Goal: Task Accomplishment & Management: Complete application form

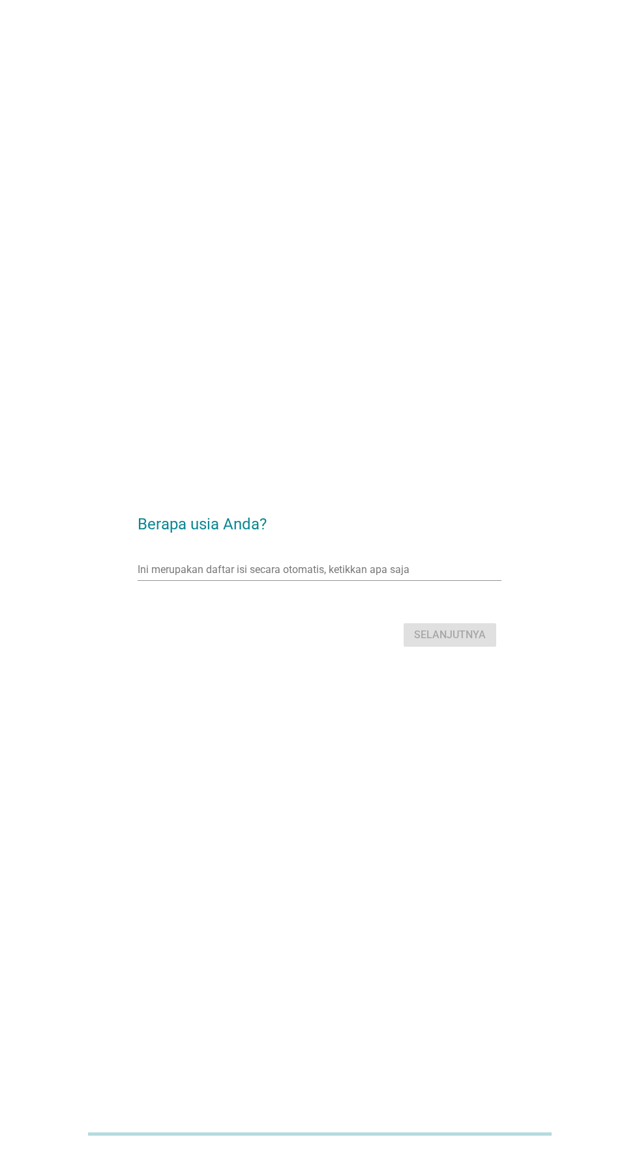
click at [316, 580] on input "Ini merupakan daftar isi secara otomatis, ketikkan apa saja" at bounding box center [310, 569] width 345 height 21
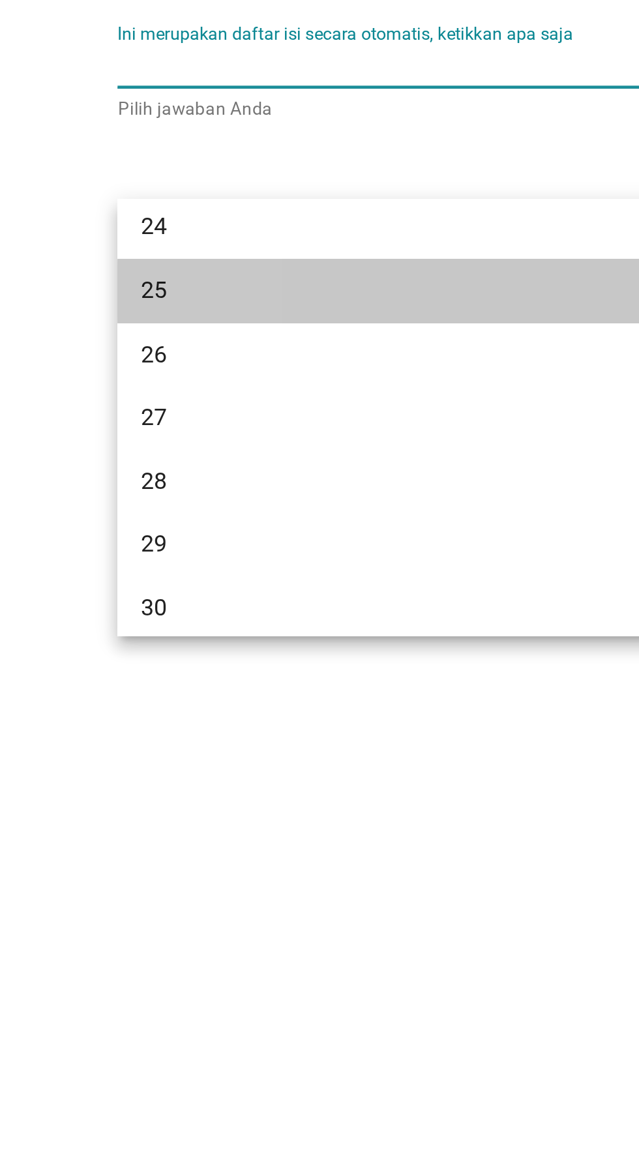
scroll to position [183, 0]
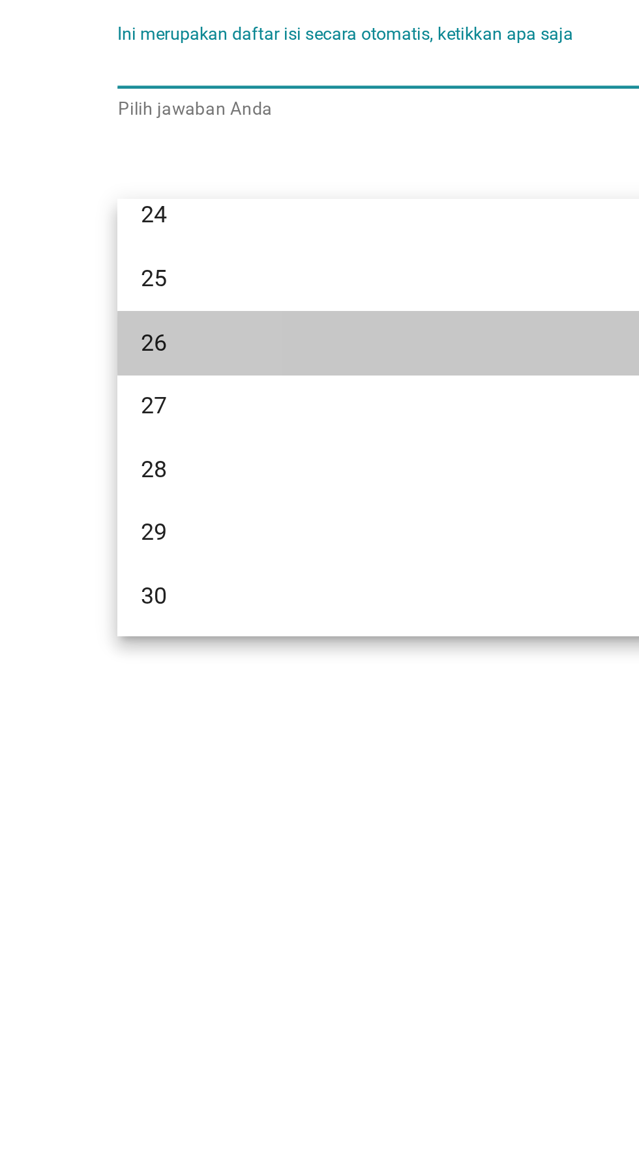
click at [217, 688] on div "26" at bounding box center [305, 695] width 314 height 16
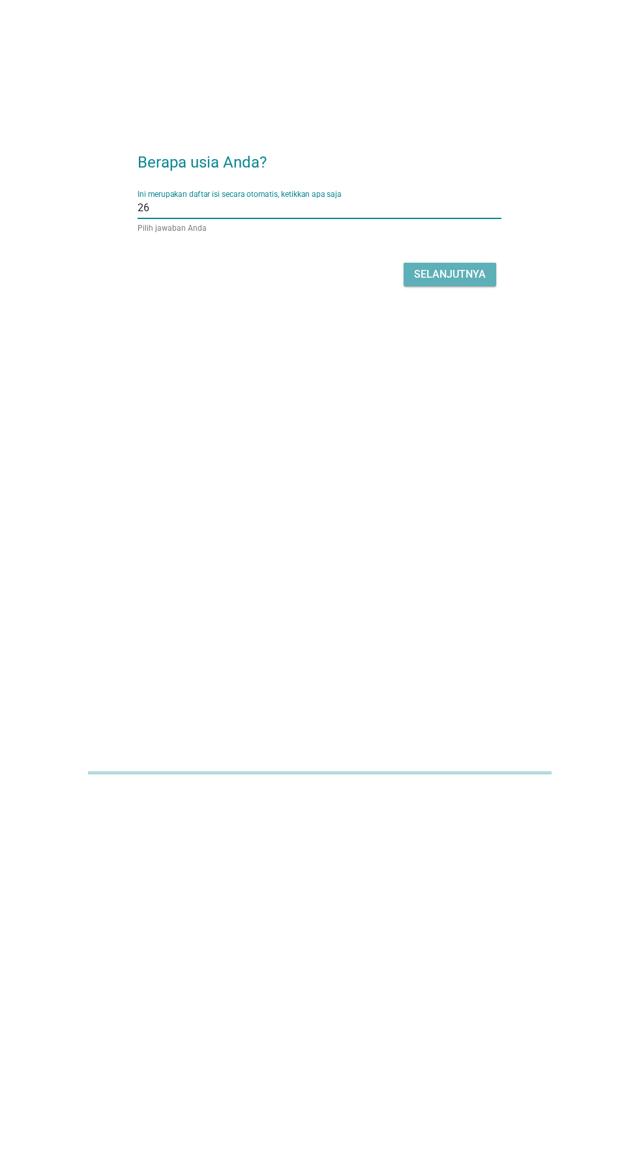
click at [470, 642] on font "Selanjutnya" at bounding box center [450, 635] width 72 height 12
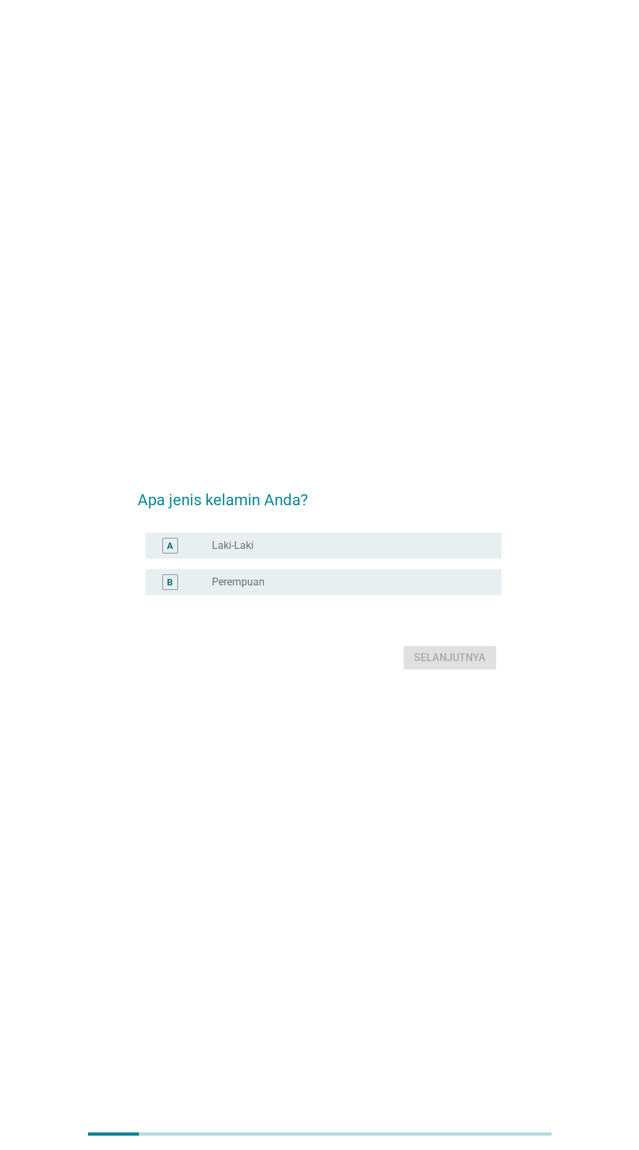
scroll to position [0, 0]
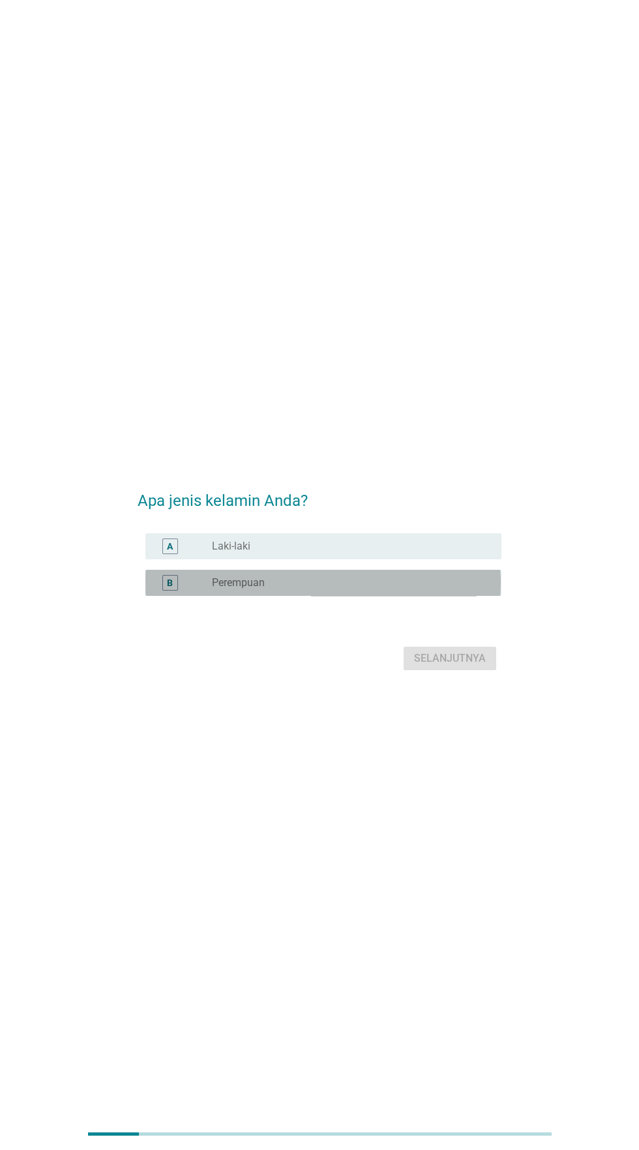
click at [357, 589] on div "tombol radio tidak dicentang Perempuan" at bounding box center [346, 582] width 269 height 13
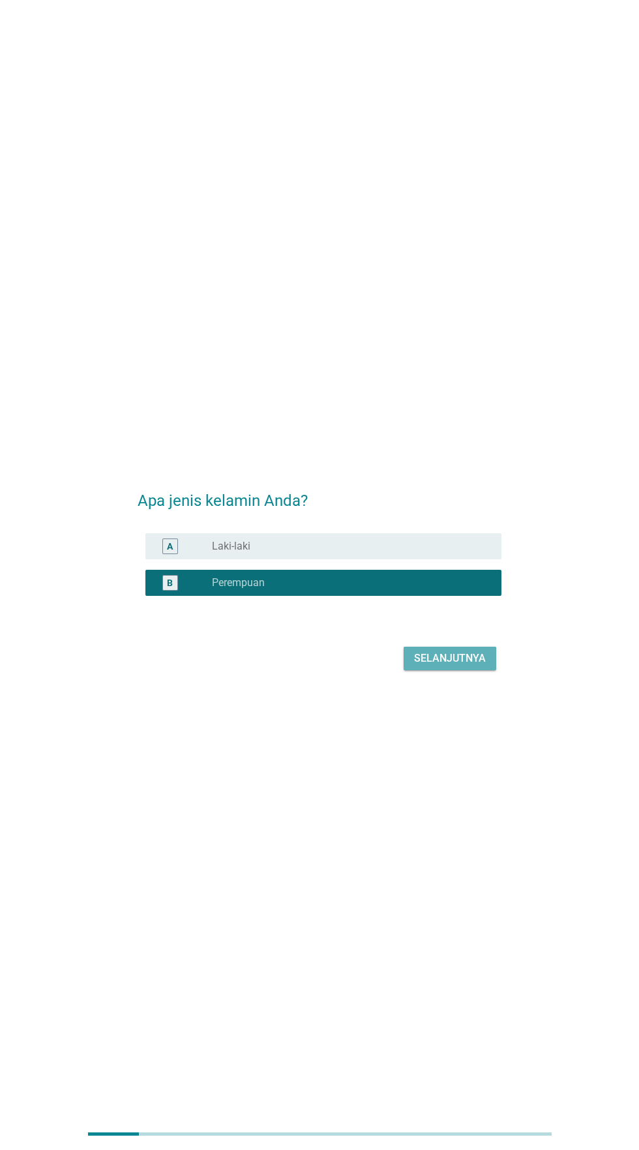
click at [471, 666] on font "Selanjutnya" at bounding box center [450, 659] width 72 height 16
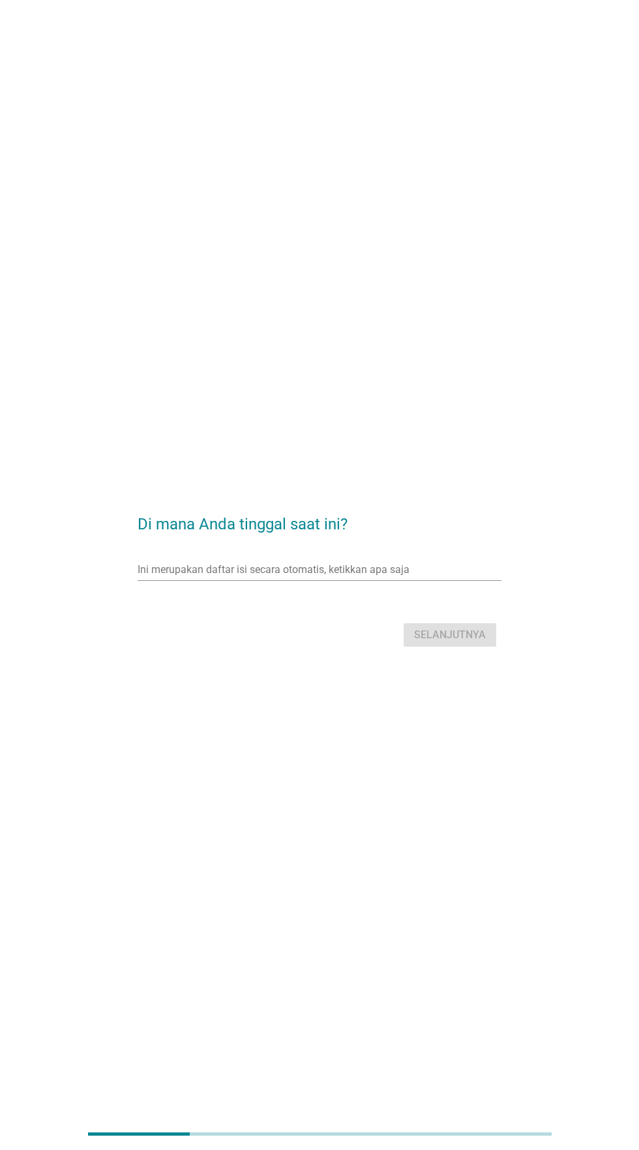
click at [401, 580] on input "Ini merupakan daftar isi secara otomatis, ketikkan apa saja" at bounding box center [310, 569] width 345 height 21
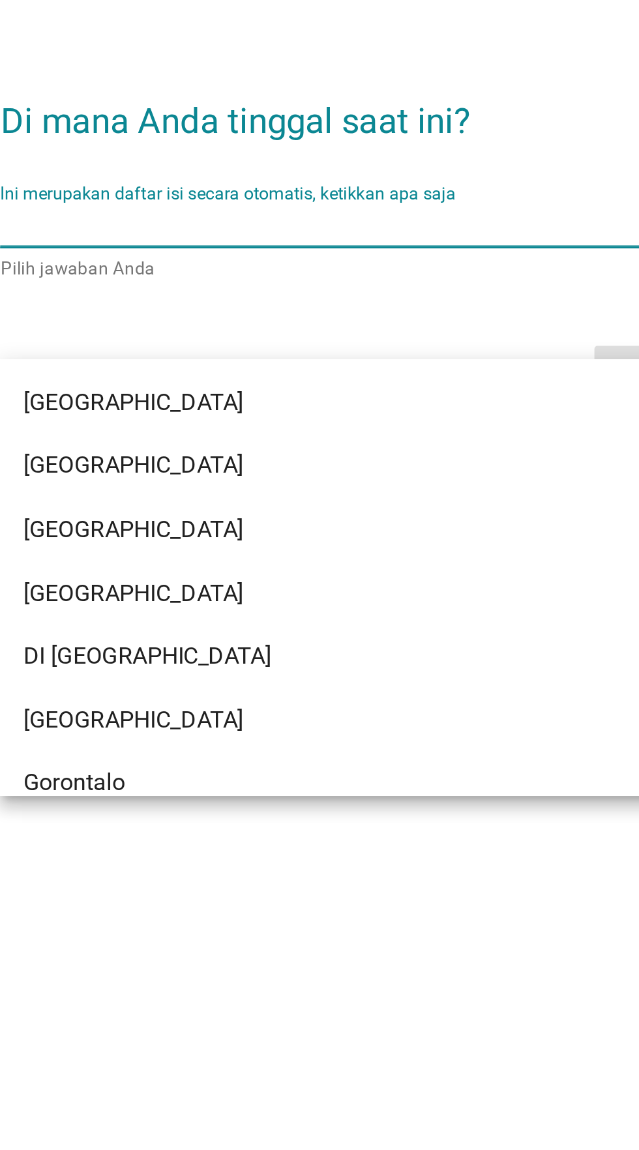
type input "J"
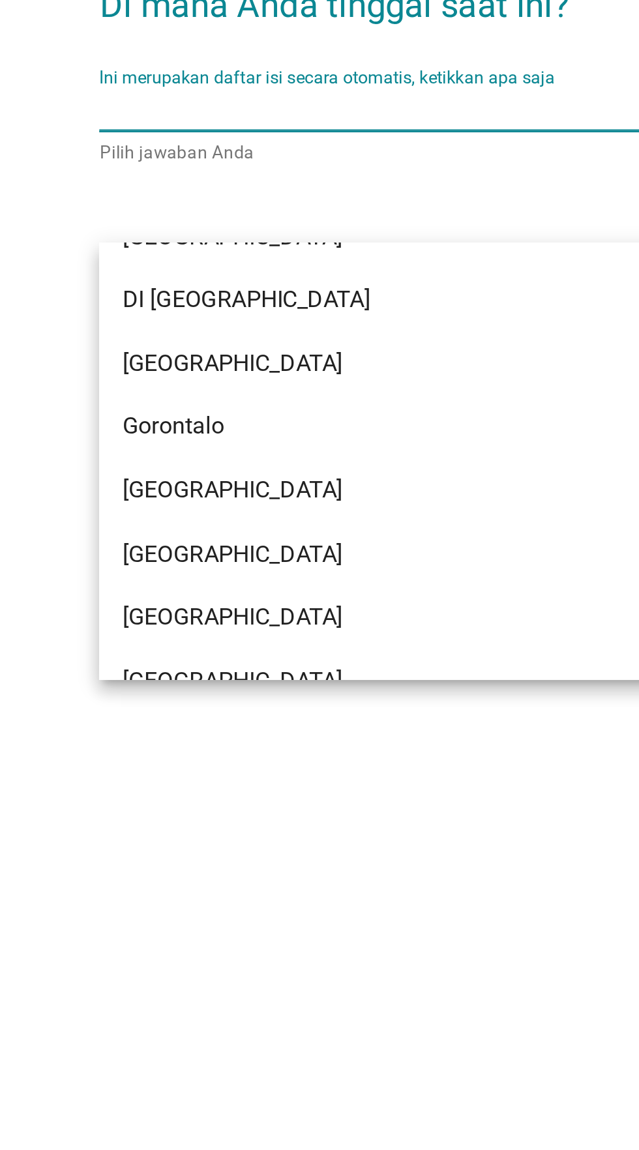
scroll to position [108, 0]
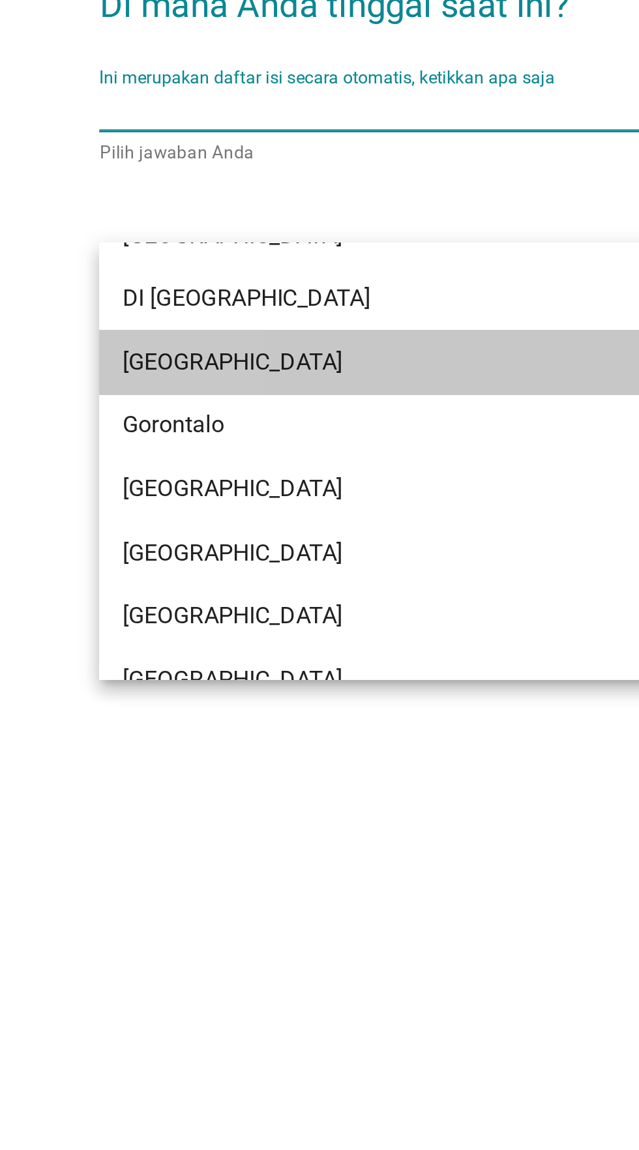
click at [259, 681] on div "DKI Jakarta" at bounding box center [305, 683] width 314 height 16
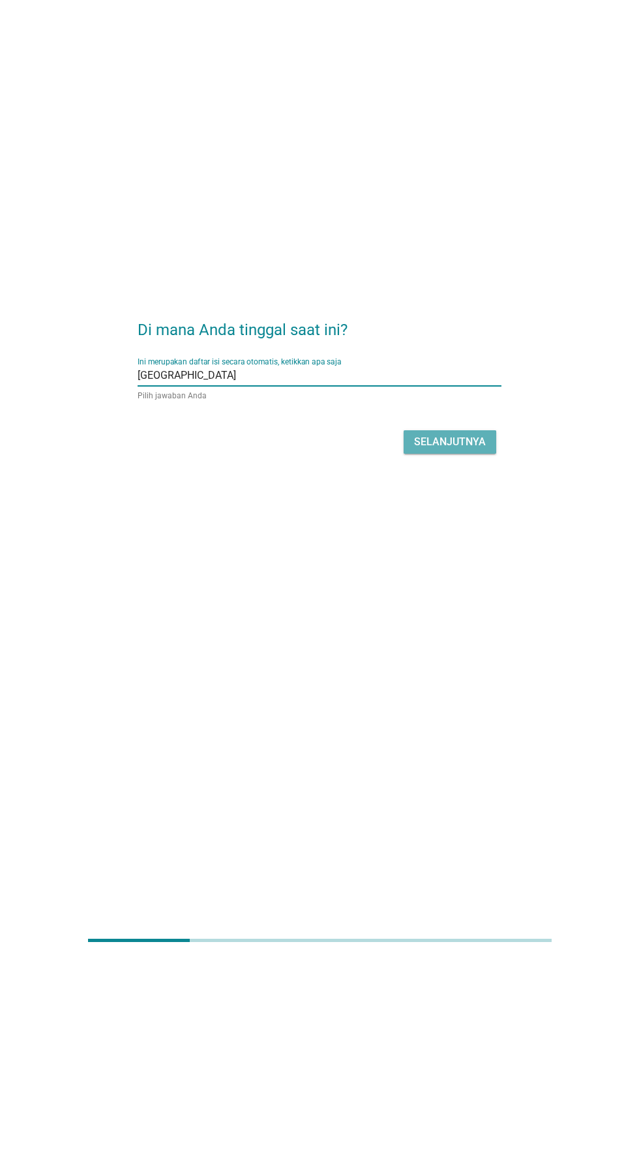
click at [456, 642] on font "Selanjutnya" at bounding box center [450, 635] width 72 height 12
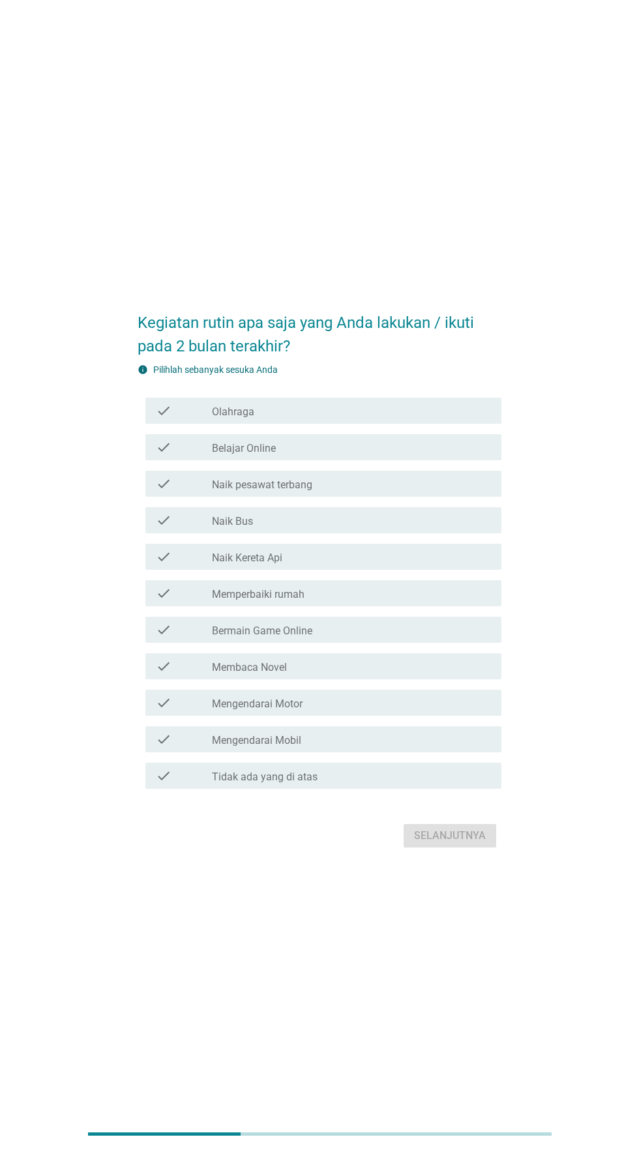
scroll to position [0, 0]
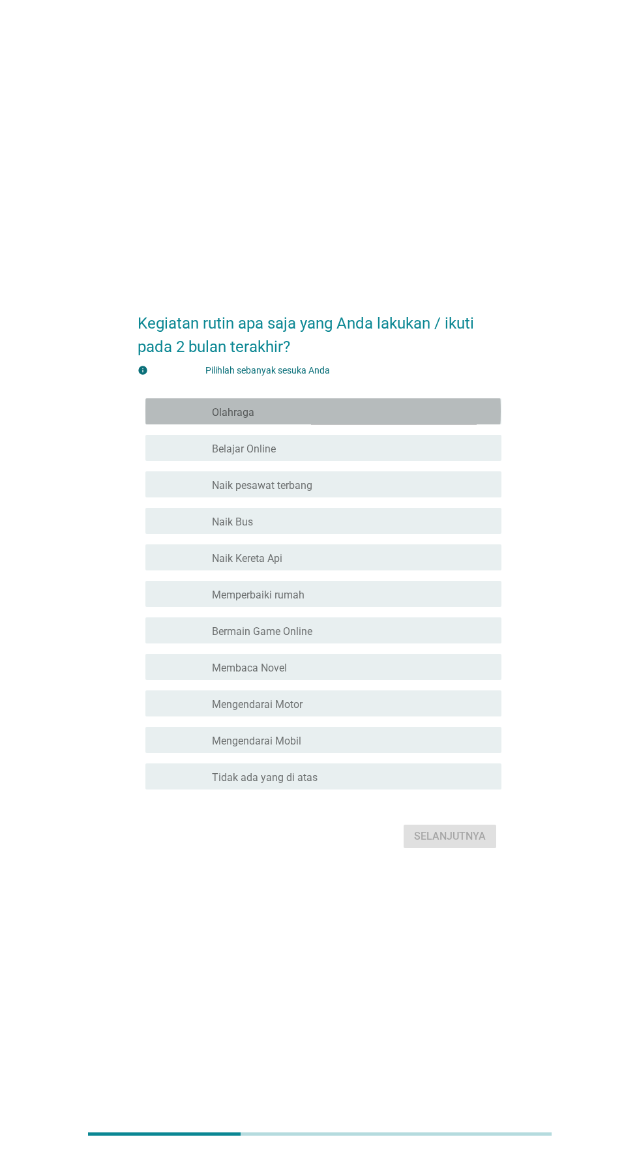
click at [414, 419] on div "garis besar kotak centang kosong Olahraga" at bounding box center [351, 412] width 279 height 16
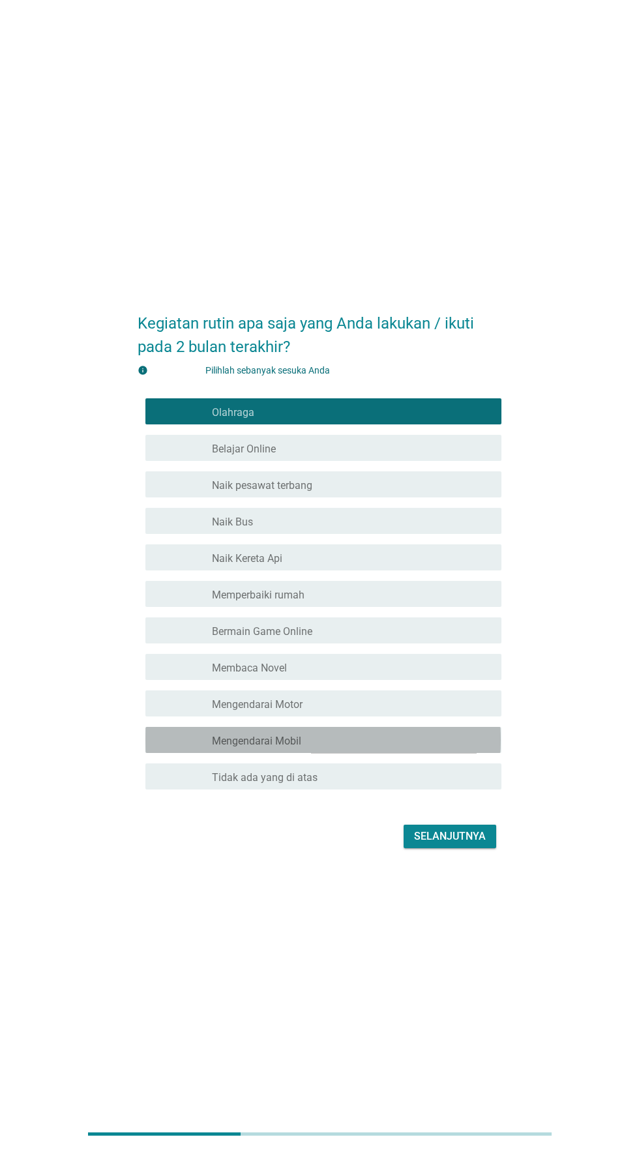
click at [370, 748] on div "garis besar kotak centang kosong Mengendarai Mobil" at bounding box center [351, 740] width 279 height 16
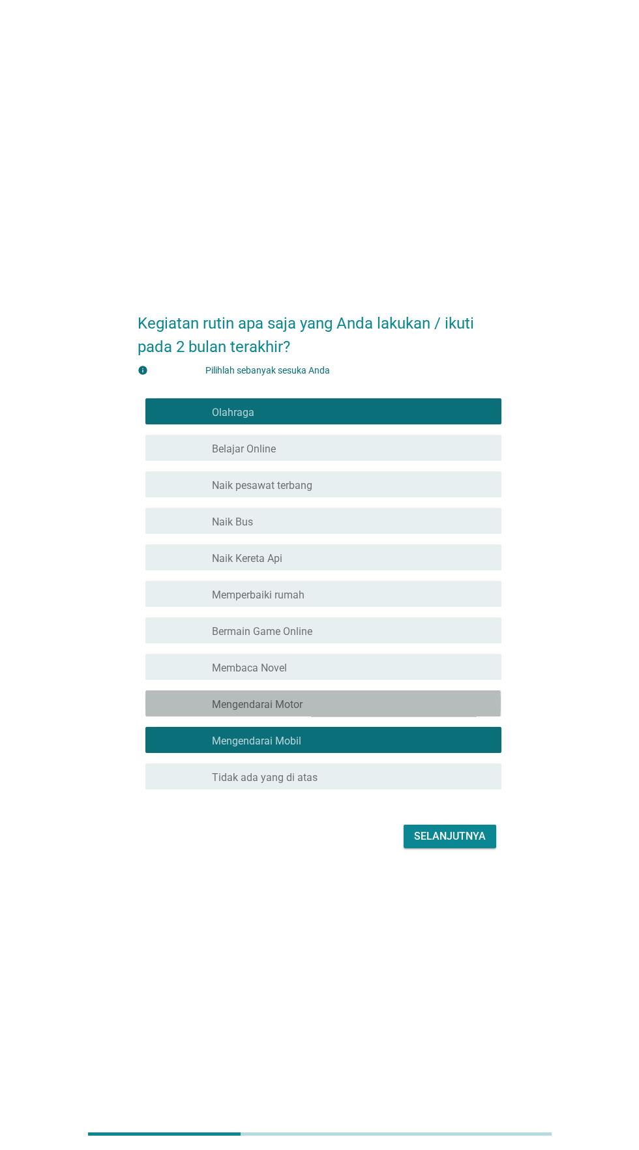
click at [363, 711] on div "garis besar kotak centang kosong Mengendarai Motor" at bounding box center [351, 704] width 279 height 16
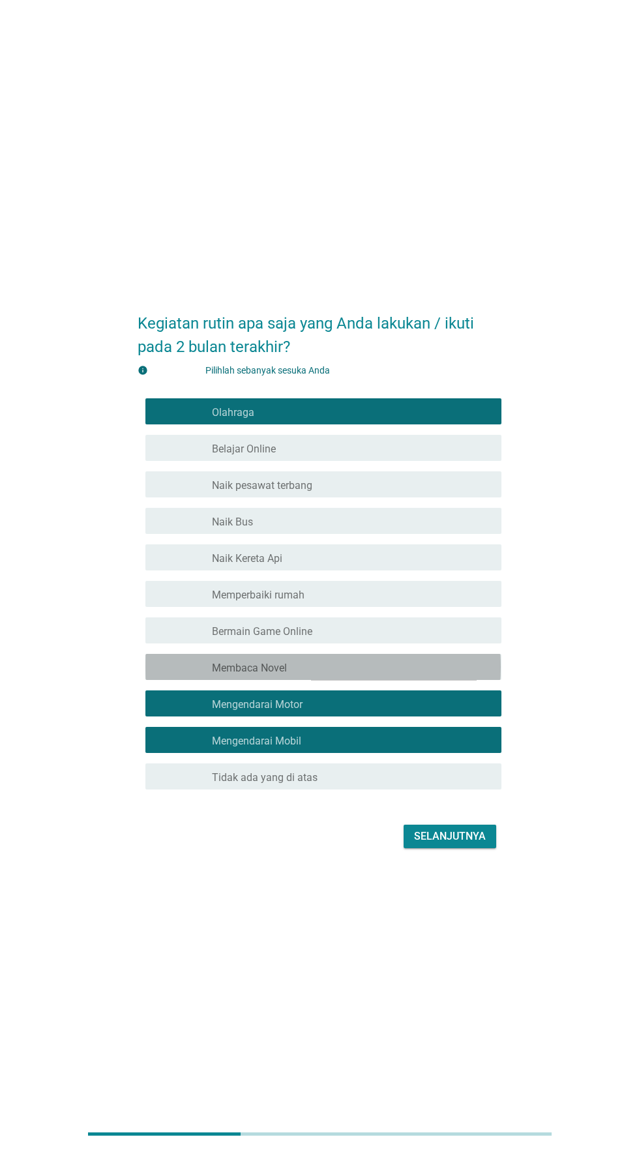
click at [358, 675] on div "garis besar kotak centang kosong Membaca Novel" at bounding box center [351, 667] width 279 height 16
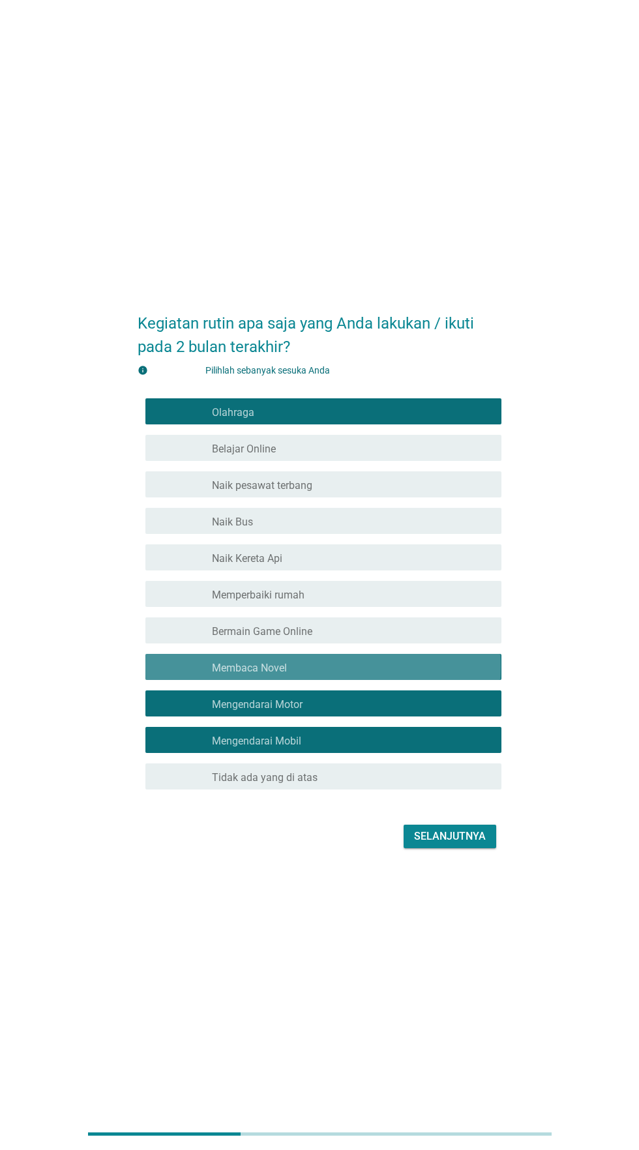
click at [364, 638] on div "garis besar kotak centang kosong Bermain Game Online" at bounding box center [351, 631] width 279 height 16
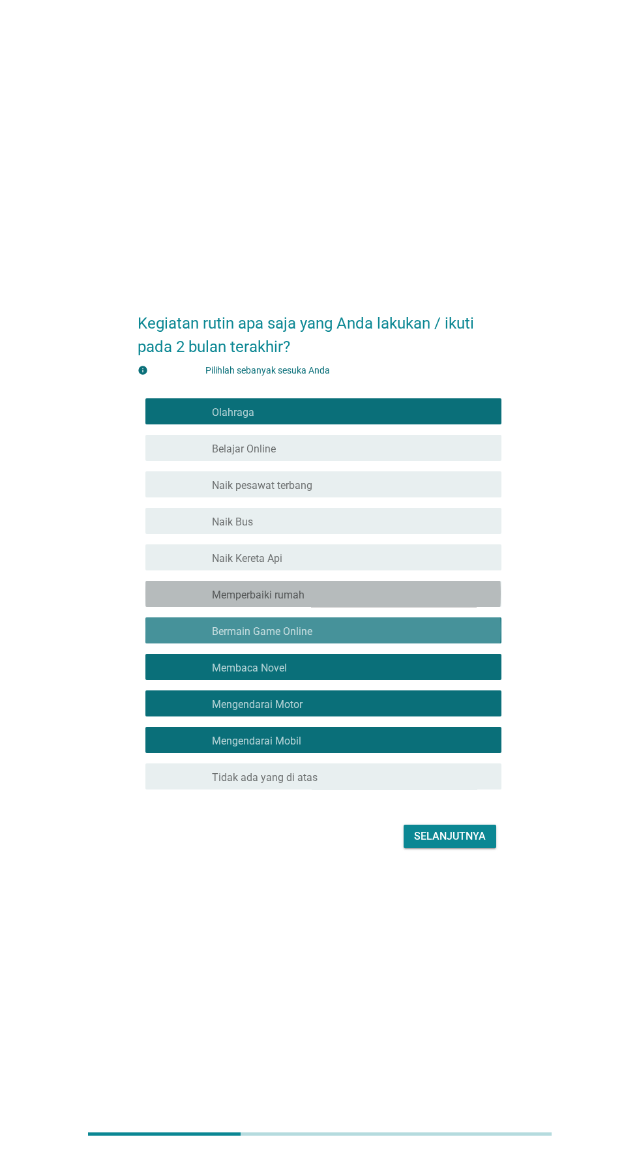
click at [366, 602] on div "garis besar kotak centang kosong Memperbaiki rumah" at bounding box center [351, 594] width 279 height 16
click at [366, 565] on div "garis besar kotak centang kosong Naik Kereta Api" at bounding box center [351, 558] width 279 height 16
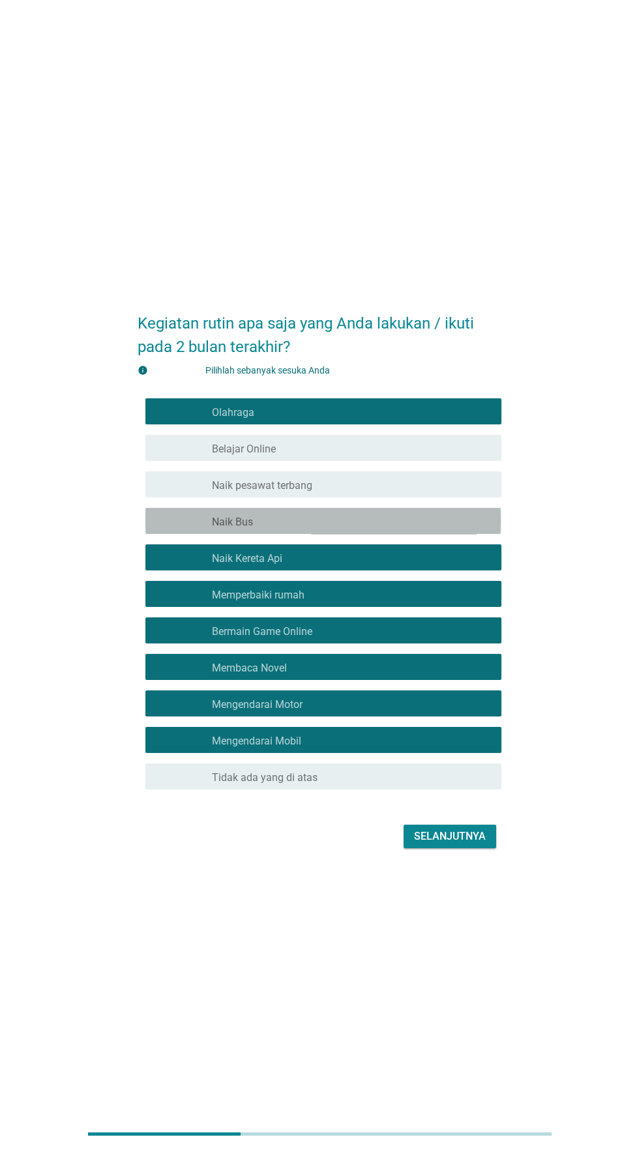
click at [360, 529] on div "garis besar kotak centang kosong Naik Bus" at bounding box center [351, 521] width 279 height 16
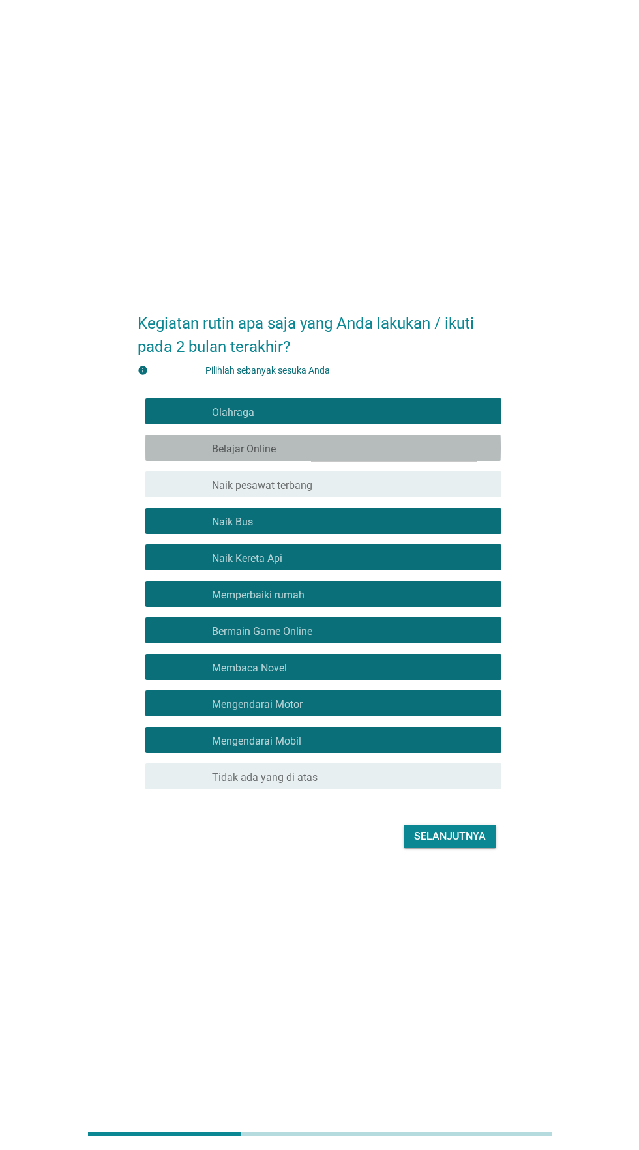
click at [383, 456] on div "garis besar kotak centang kosong Belajar Online" at bounding box center [351, 448] width 279 height 16
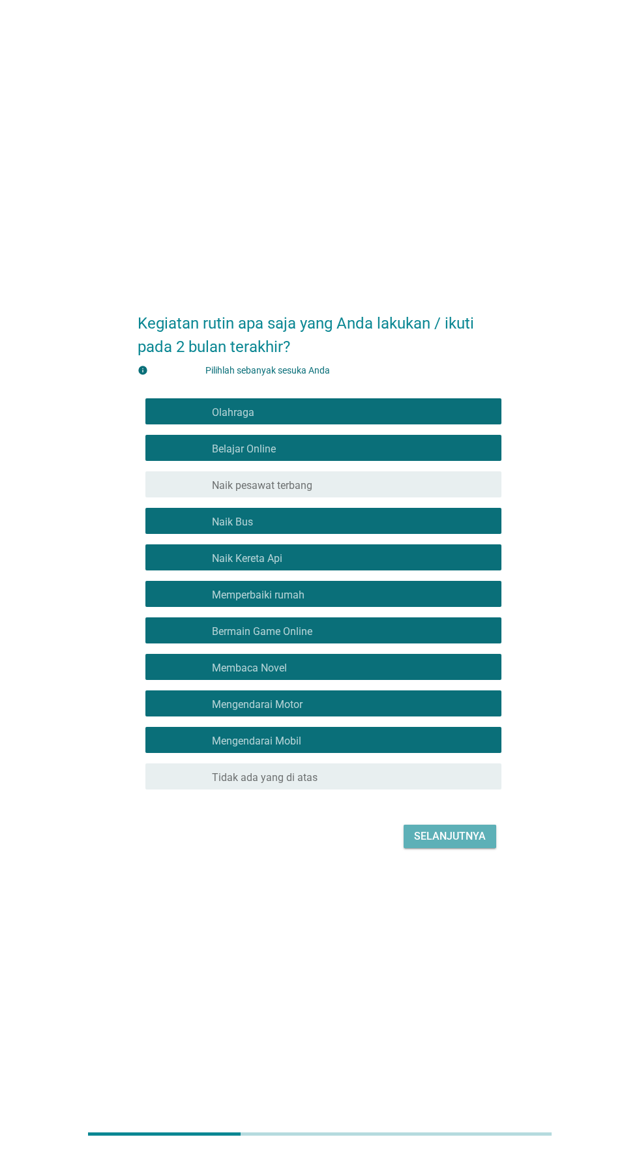
click at [437, 842] on font "Selanjutnya" at bounding box center [450, 836] width 72 height 12
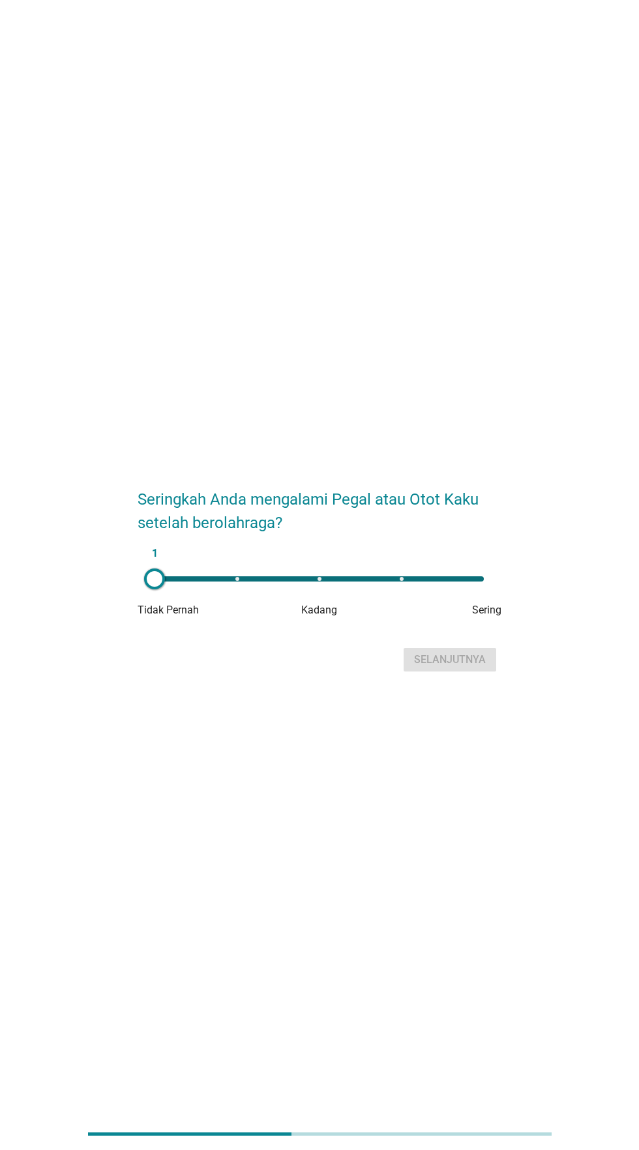
click at [412, 582] on div "1" at bounding box center [319, 578] width 329 height 5
type input "4"
click at [461, 672] on button "Selanjutnya" at bounding box center [450, 659] width 93 height 23
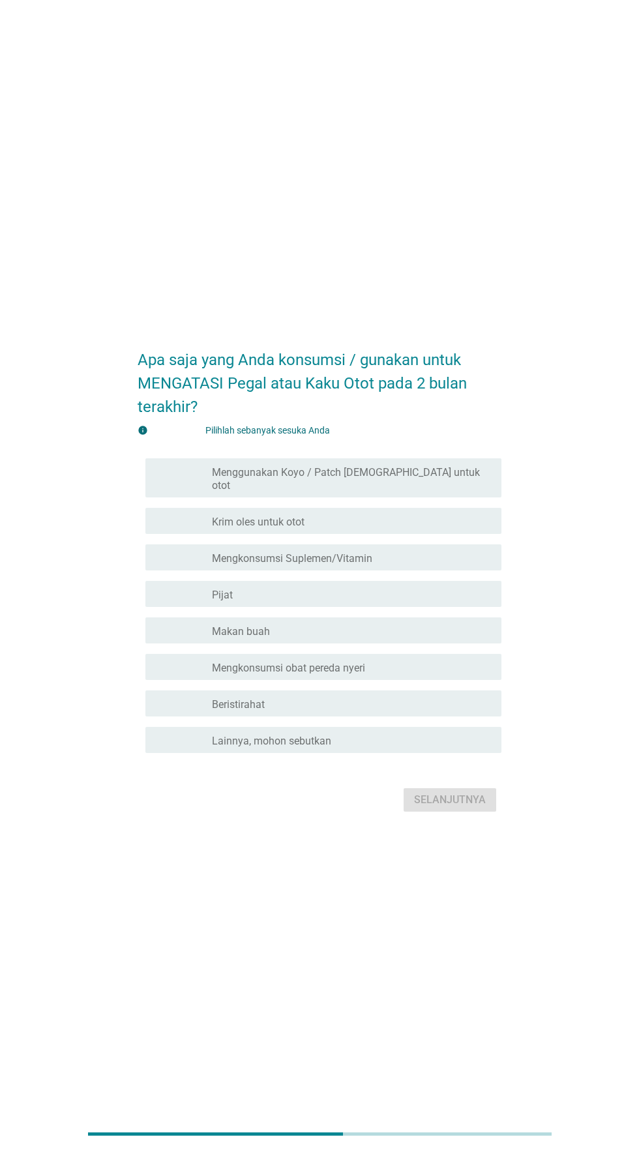
click at [381, 711] on div "garis besar kotak centang kosong Beristirahat" at bounding box center [351, 704] width 279 height 16
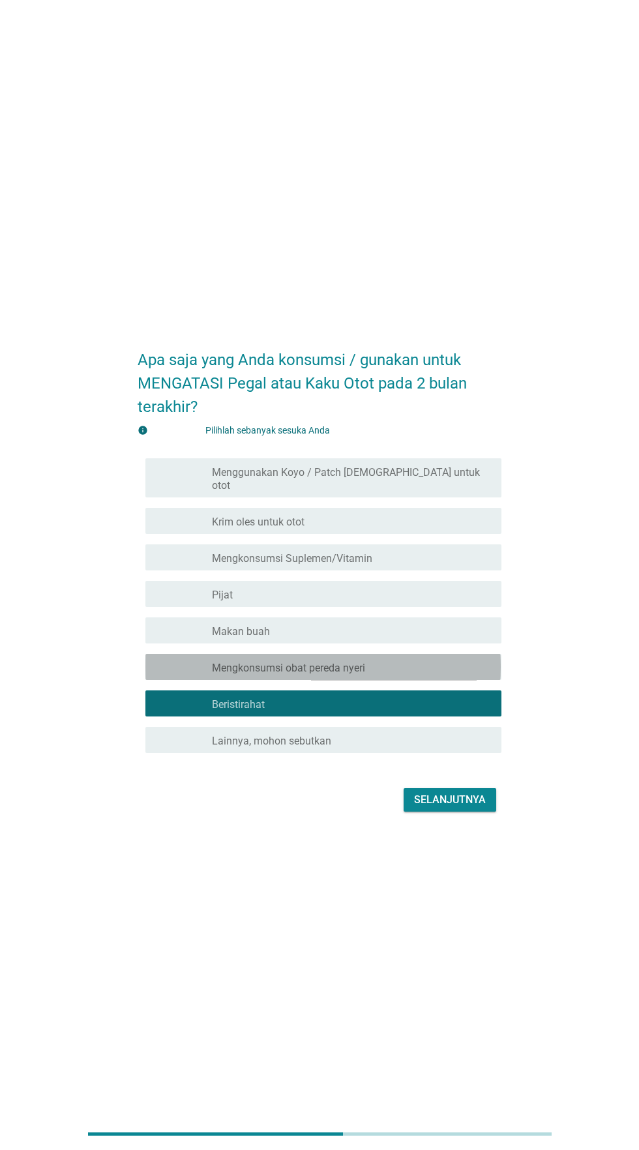
click at [388, 675] on div "garis besar kotak centang kosong Mengkonsumsi obat pereda nyeri" at bounding box center [351, 667] width 279 height 16
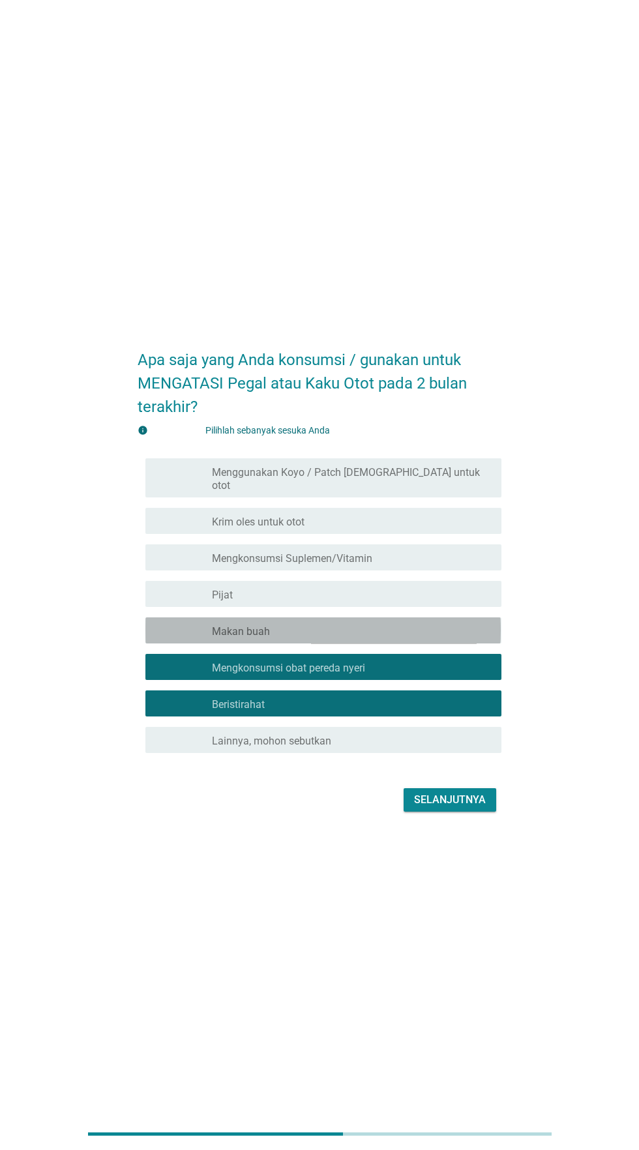
click at [381, 638] on div "garis besar kotak centang kosong Makan buah" at bounding box center [351, 631] width 279 height 16
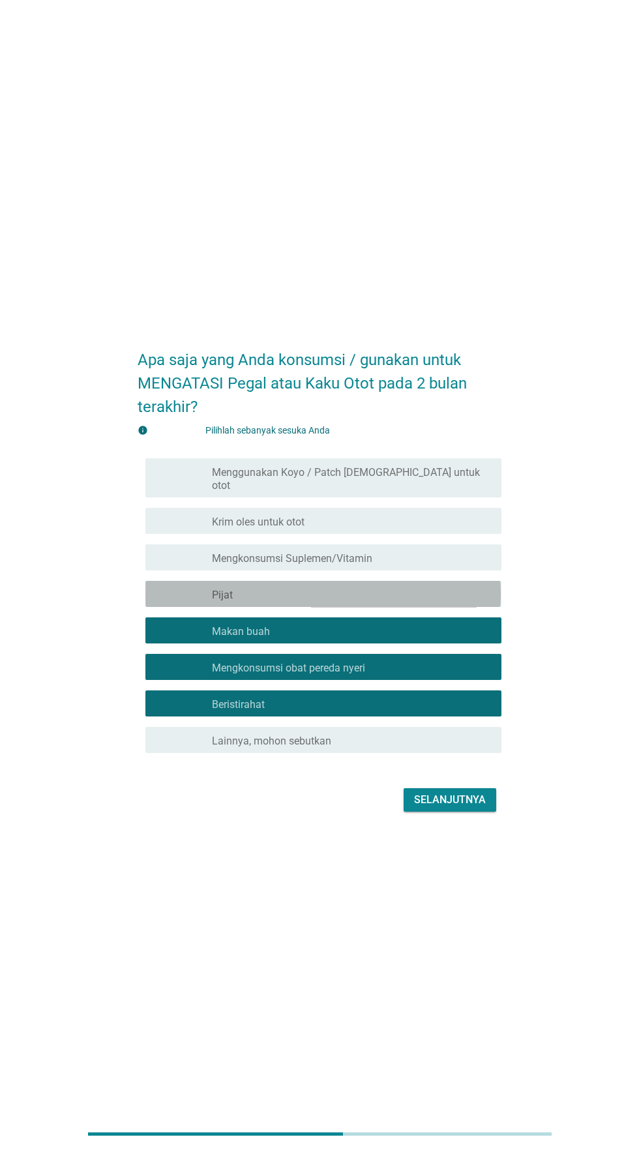
click at [383, 607] on div "memeriksa garis besar kotak centang kosong Pijat" at bounding box center [322, 594] width 355 height 26
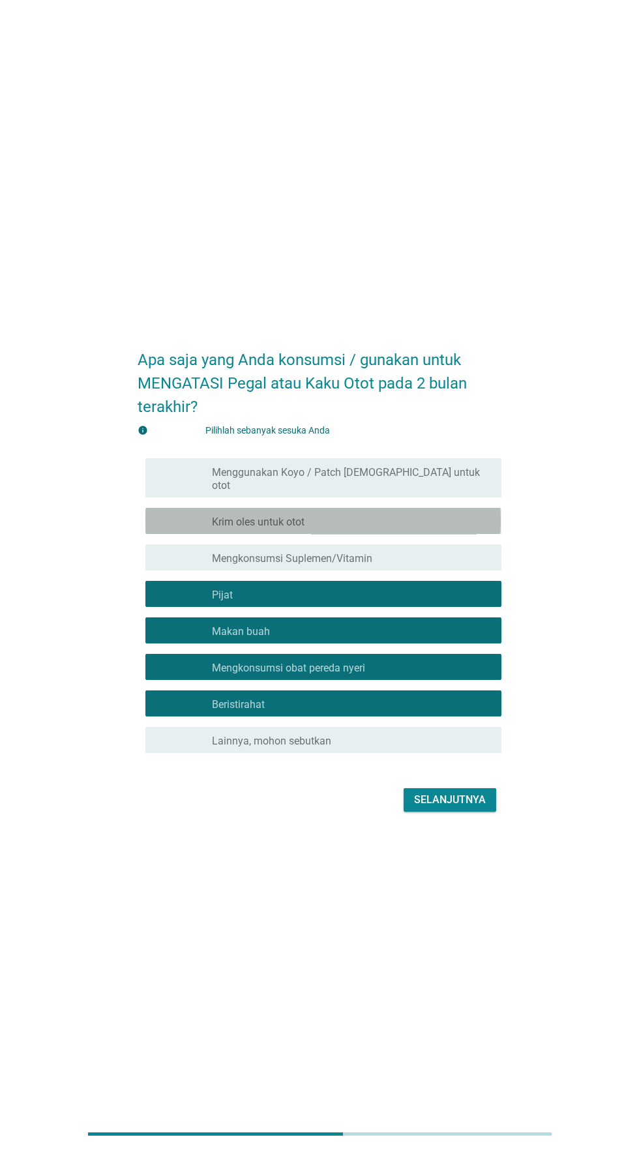
click at [385, 529] on div "garis besar kotak centang kosong Krim oles untuk otot" at bounding box center [351, 521] width 279 height 16
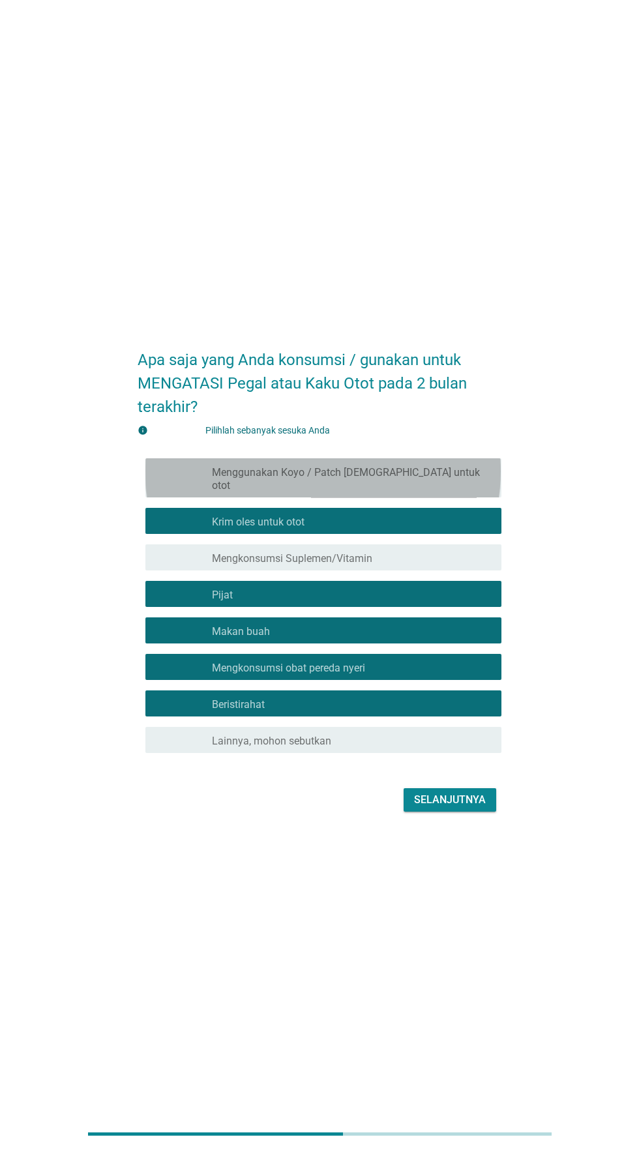
click at [407, 492] on font "Menggunakan Koyo / Patch tempel untuk otot" at bounding box center [346, 478] width 268 height 25
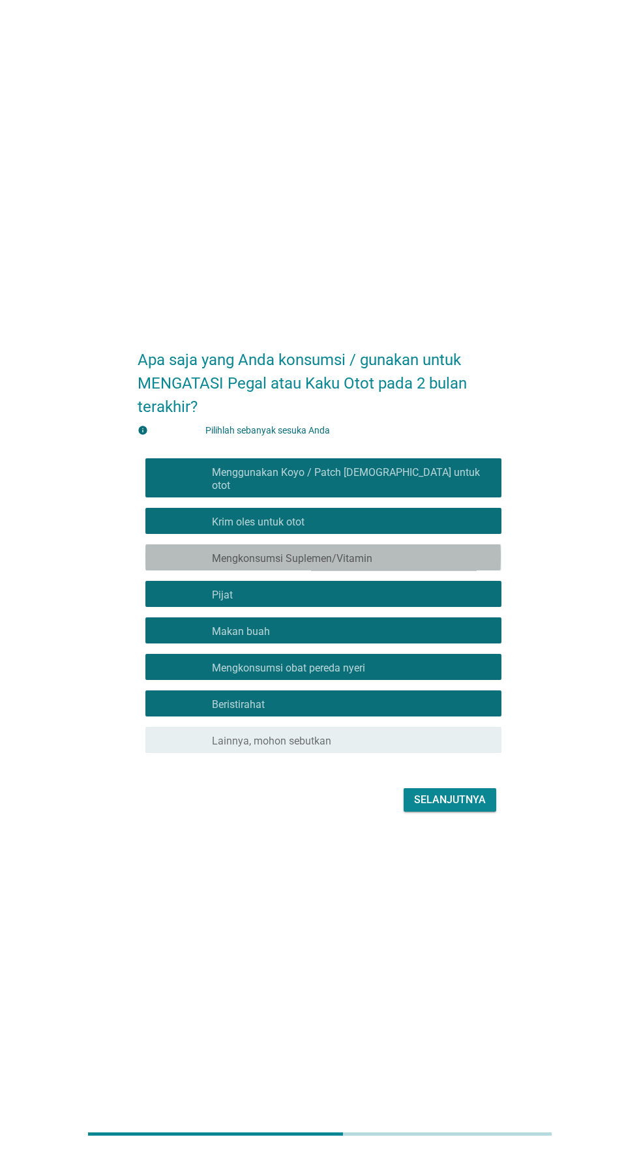
click at [372, 565] on font "Mengkonsumsi Suplemen/Vitamin" at bounding box center [292, 558] width 160 height 12
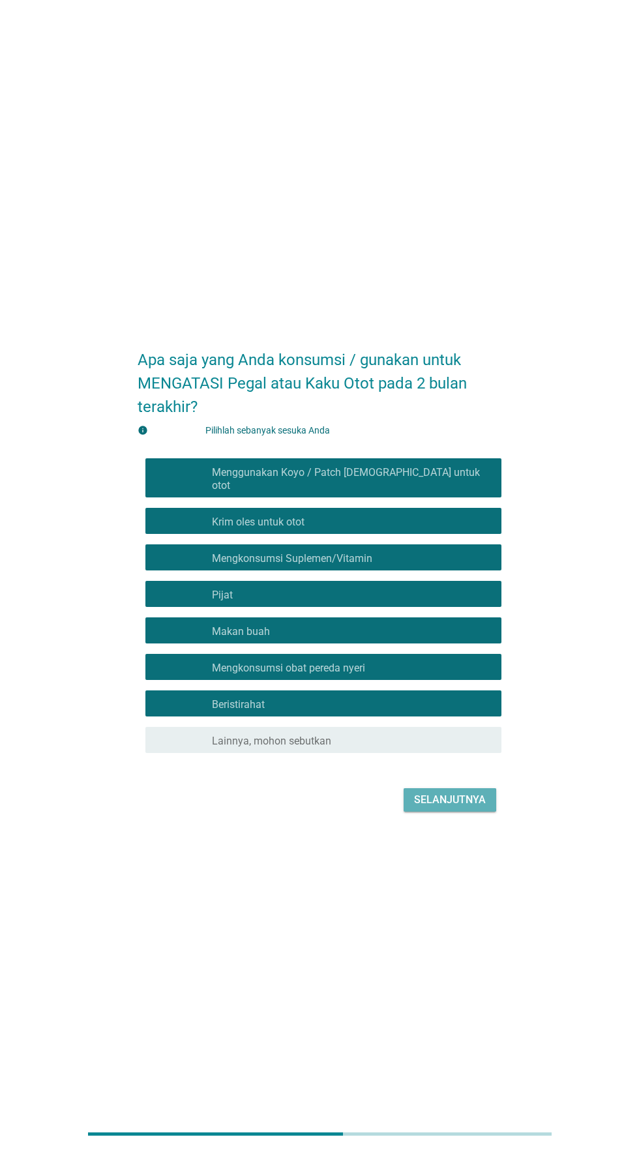
click at [459, 806] on font "Selanjutnya" at bounding box center [450, 799] width 72 height 12
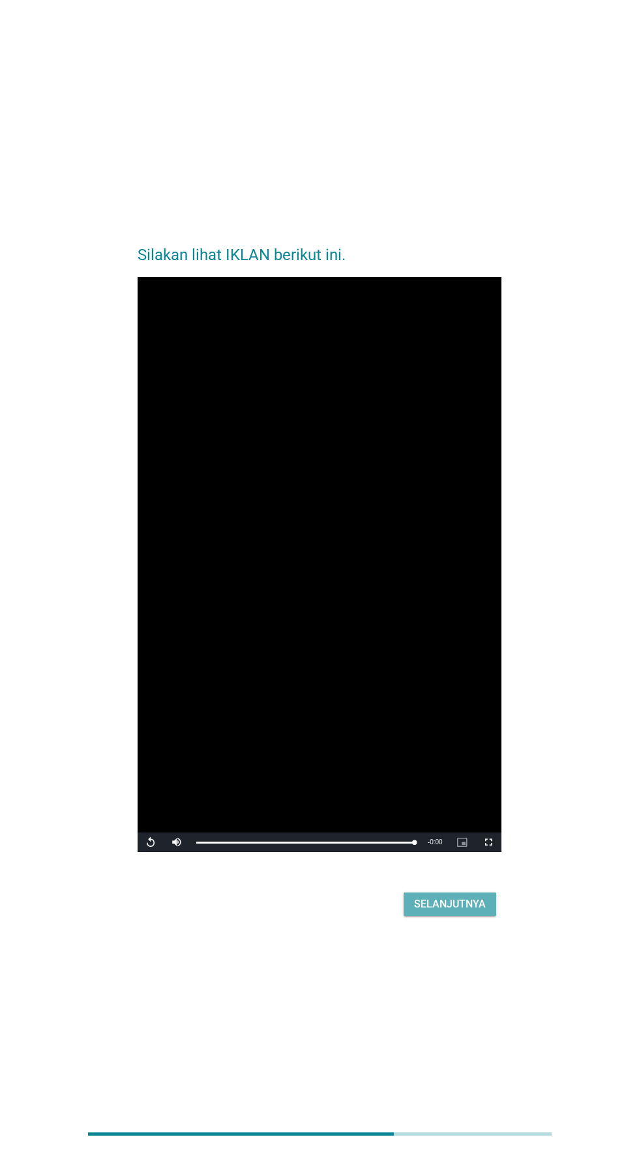
click at [487, 916] on button "Selanjutnya" at bounding box center [450, 904] width 93 height 23
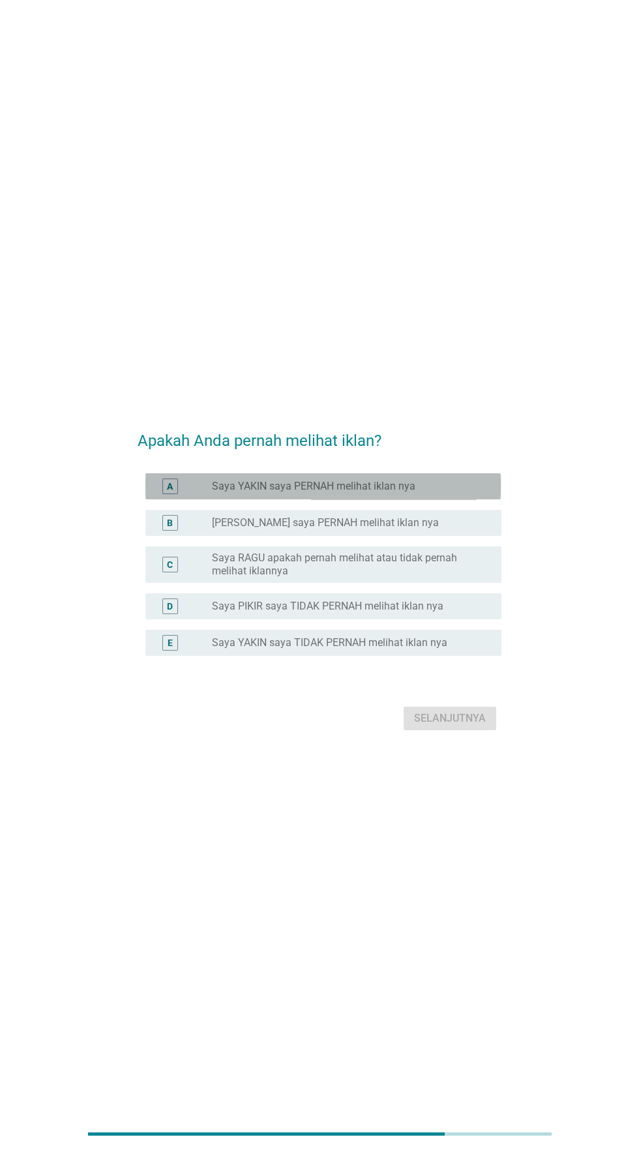
click at [466, 493] on div "tombol radio tidak dicentang Saya YAKIN saya PERNAH melihat iklan nya" at bounding box center [346, 486] width 269 height 13
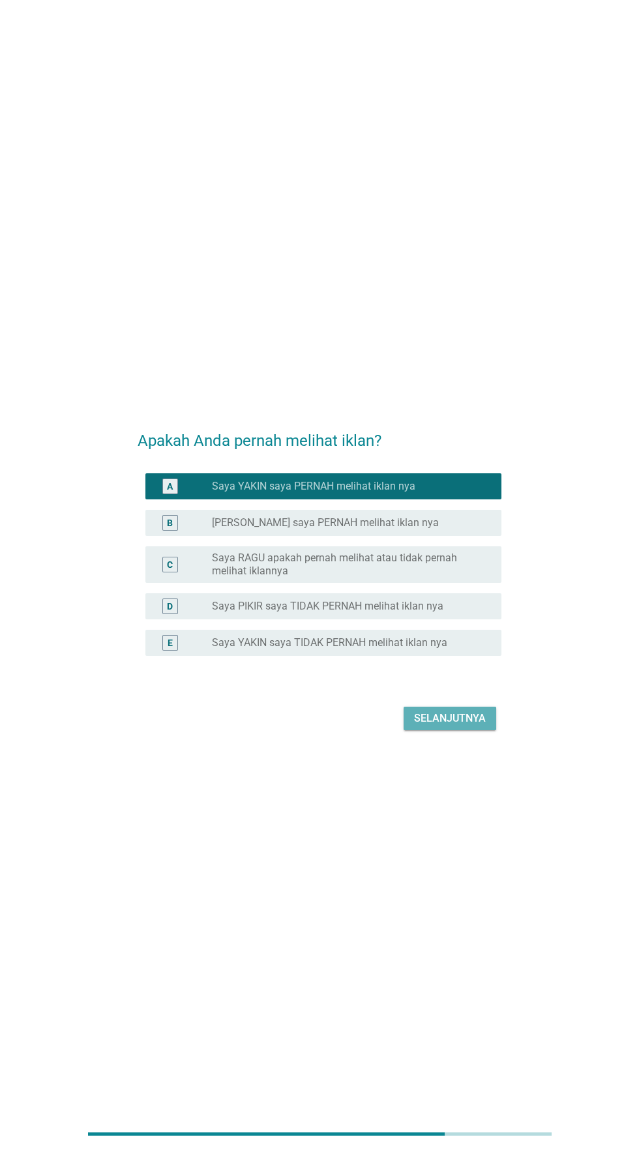
click at [464, 726] on font "Selanjutnya" at bounding box center [450, 719] width 72 height 16
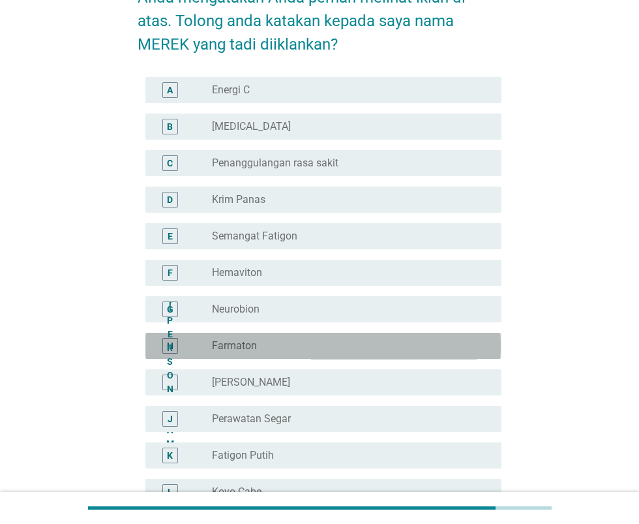
scroll to position [87, 0]
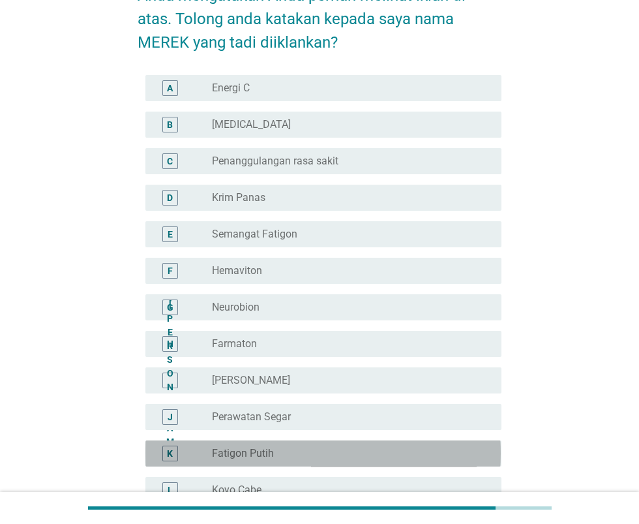
click at [415, 458] on div "tombol radio tidak dicentang Fatigon Putih" at bounding box center [346, 453] width 269 height 13
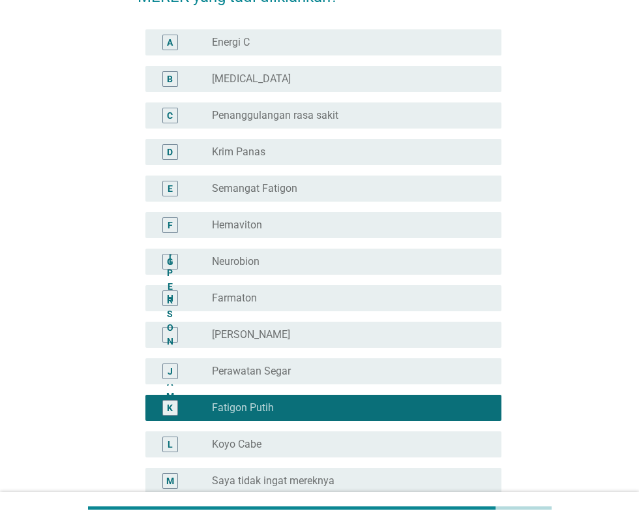
scroll to position [207, 0]
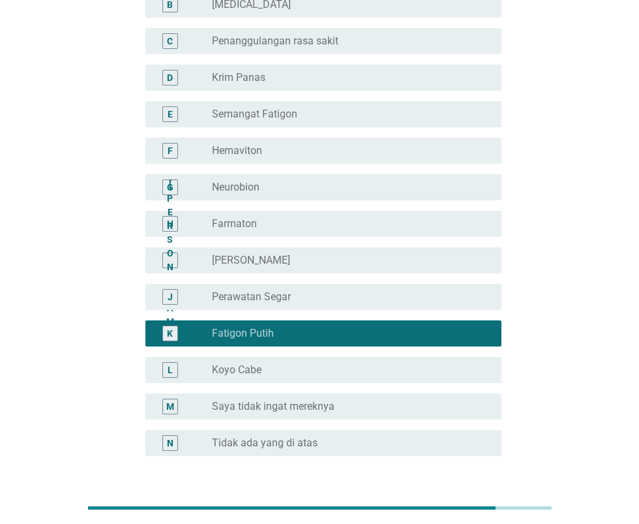
click at [458, 522] on font "Selanjutnya" at bounding box center [450, 518] width 72 height 12
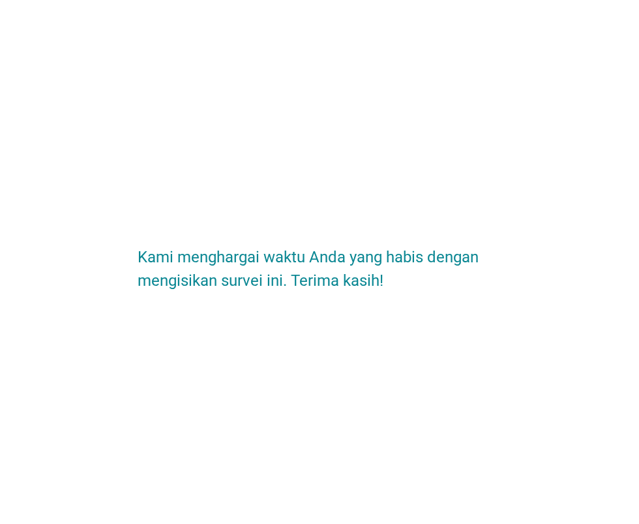
scroll to position [0, 0]
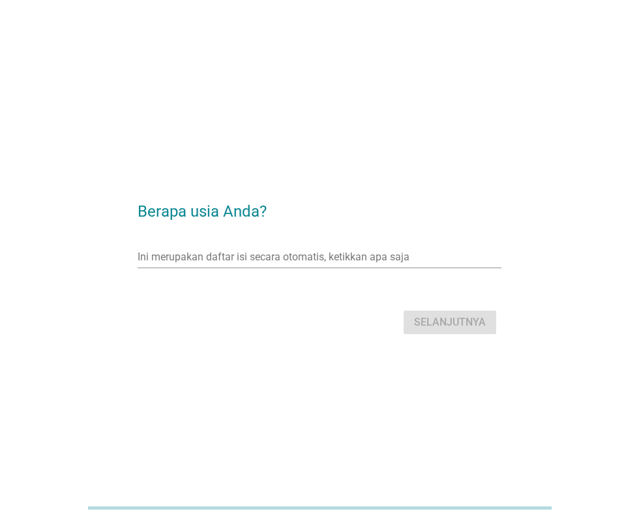
click at [382, 267] on input "Ini merupakan daftar isi secara otomatis, ketikkan apa saja" at bounding box center [310, 256] width 345 height 21
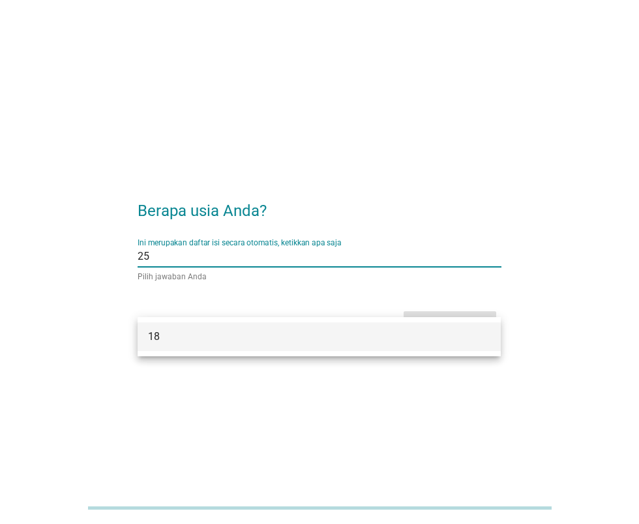
type input "2"
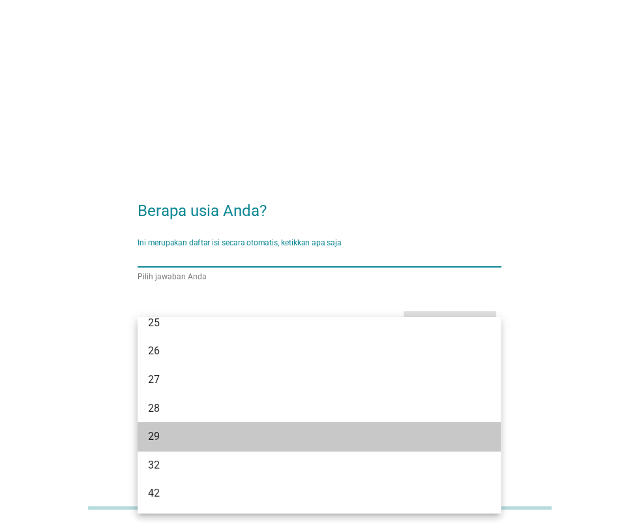
scroll to position [153, 0]
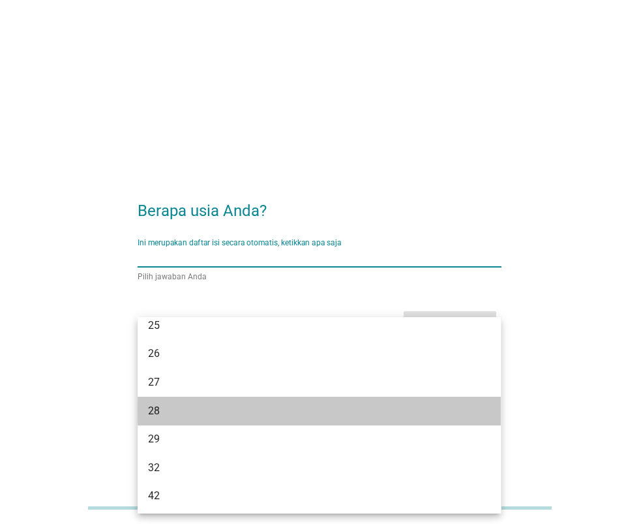
click at [339, 410] on div "28" at bounding box center [305, 411] width 314 height 16
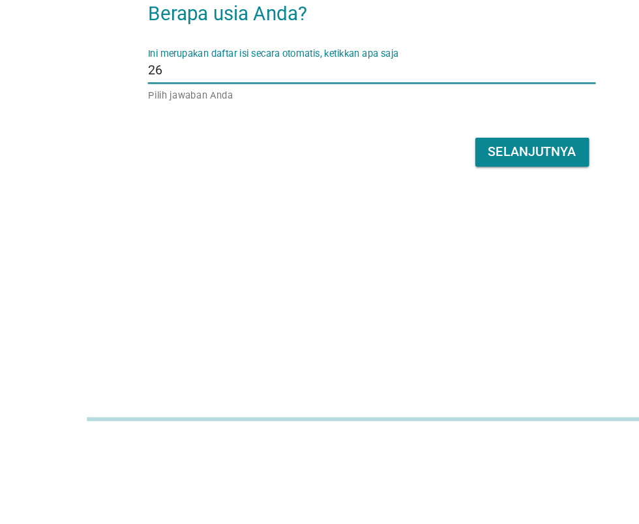
scroll to position [95, 0]
click at [466, 286] on button "Selanjutnya" at bounding box center [450, 290] width 93 height 23
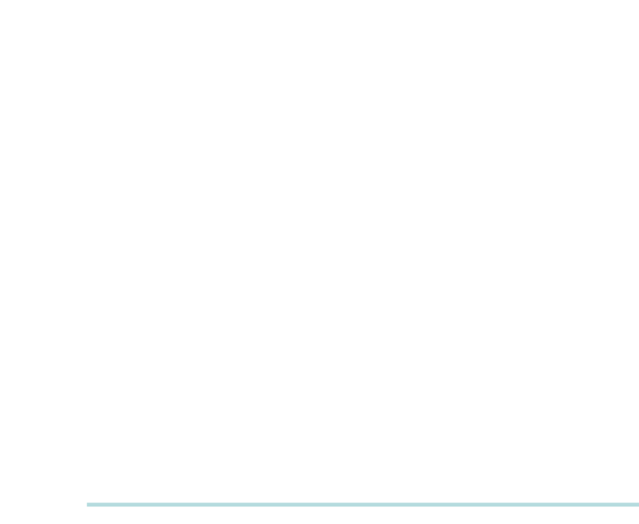
scroll to position [0, 0]
